Goal: Find specific page/section: Find specific page/section

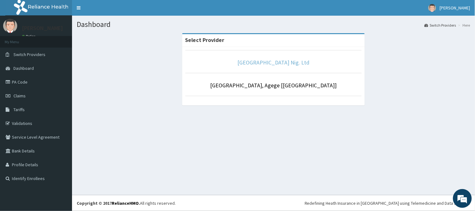
click at [279, 64] on link "[GEOGRAPHIC_DATA] Nig. Ltd" at bounding box center [274, 62] width 72 height 7
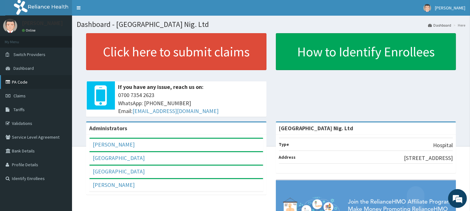
click at [39, 83] on link "PA Code" at bounding box center [36, 82] width 72 height 14
